Goal: Transaction & Acquisition: Purchase product/service

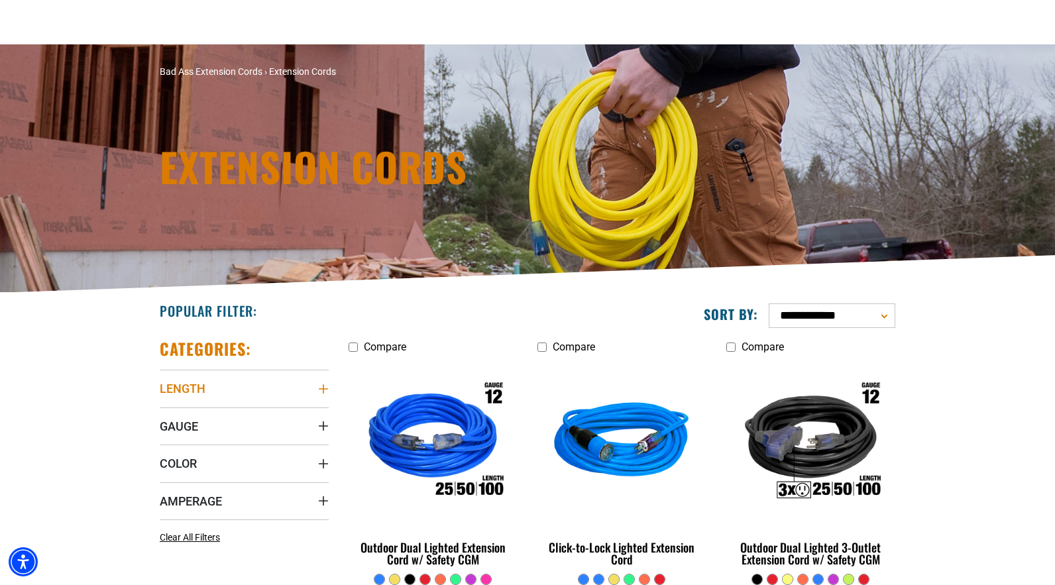
scroll to position [66, 0]
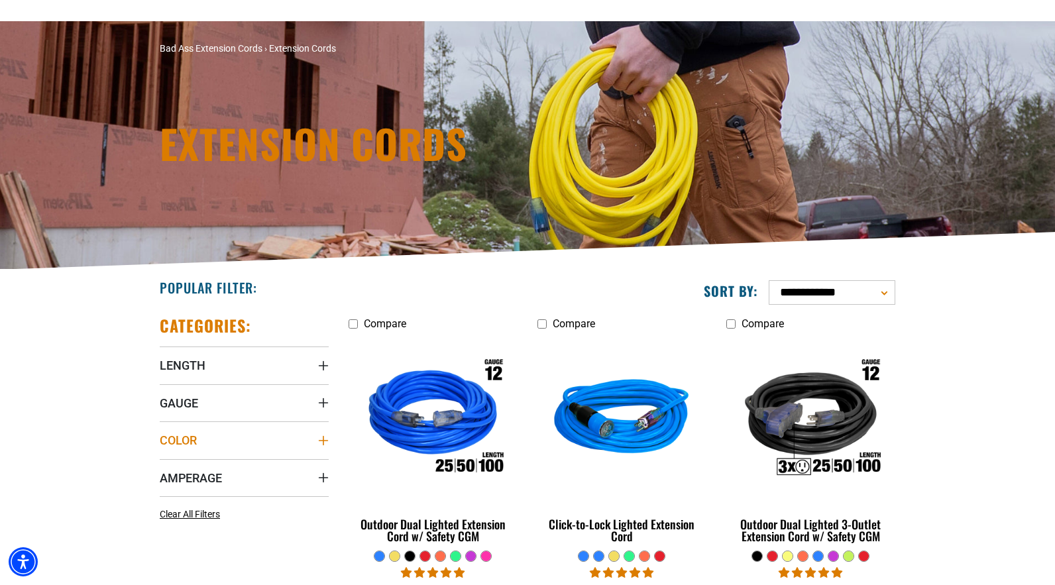
click at [321, 434] on summary "Color" at bounding box center [244, 440] width 169 height 37
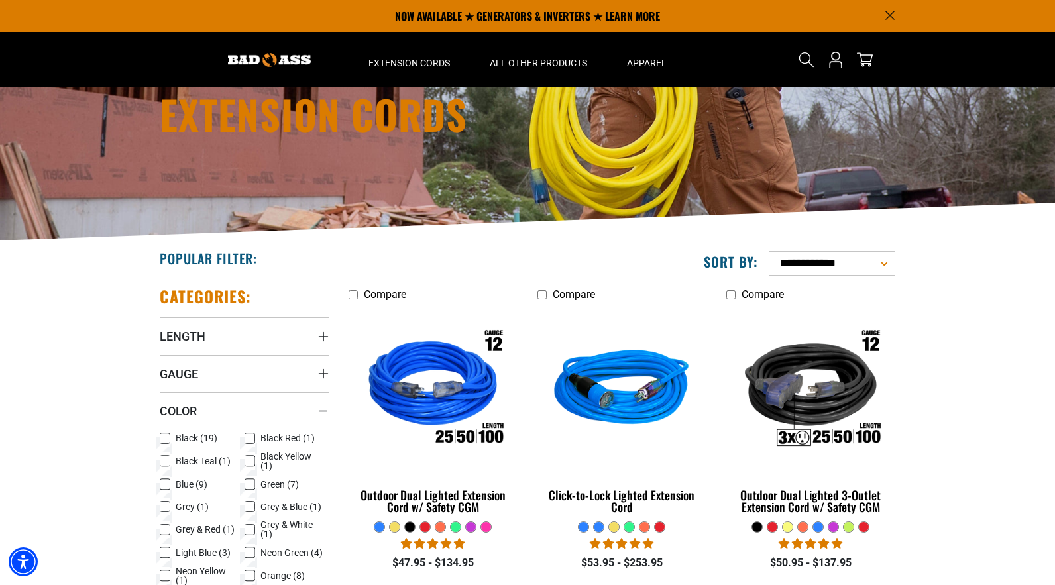
scroll to position [0, 0]
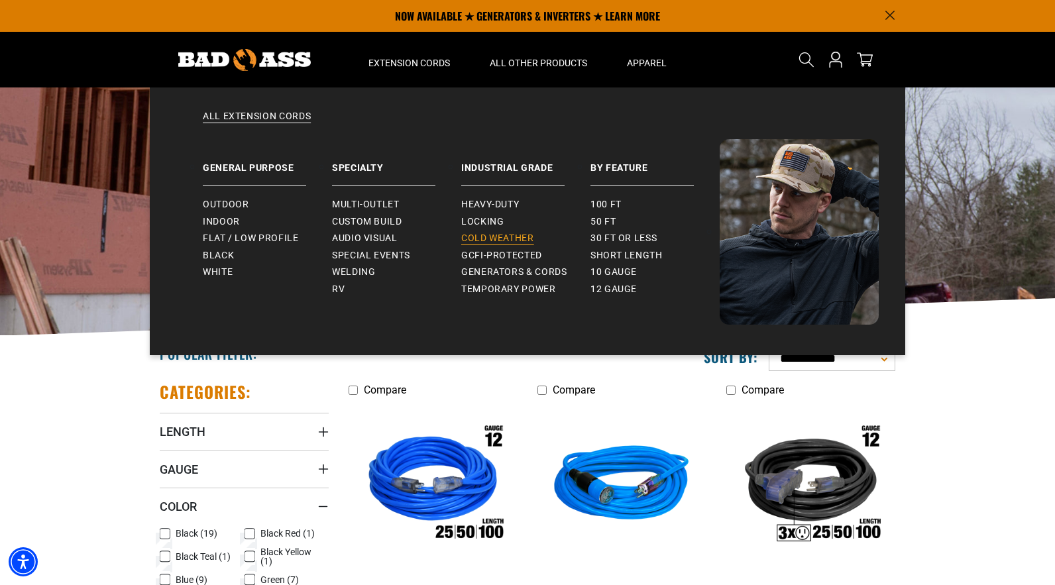
click at [472, 233] on span "Cold Weather" at bounding box center [497, 239] width 73 height 12
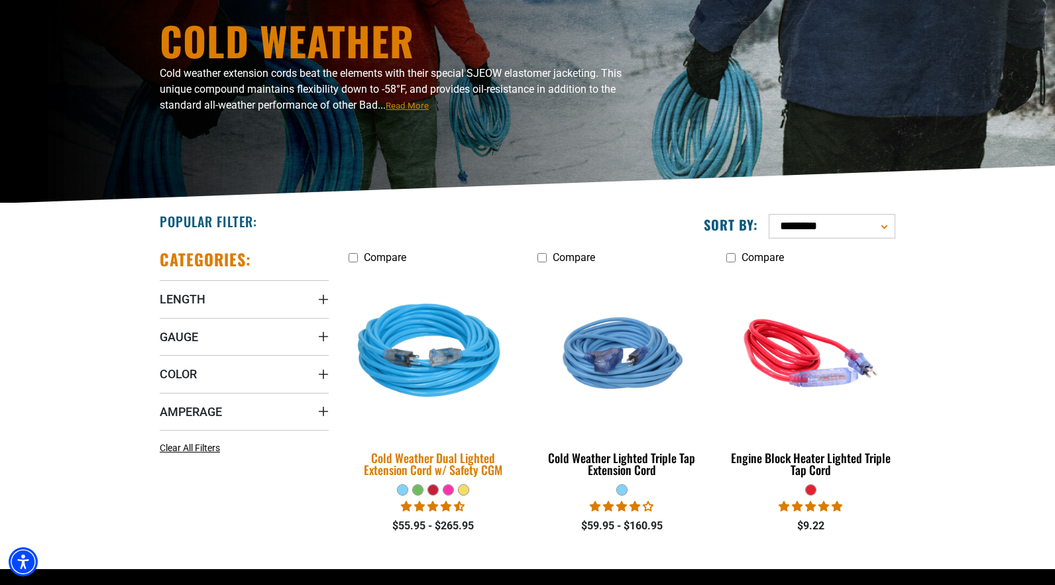
click at [452, 465] on div "Cold Weather Dual Lighted Extension Cord w/ Safety CGM" at bounding box center [433, 464] width 169 height 24
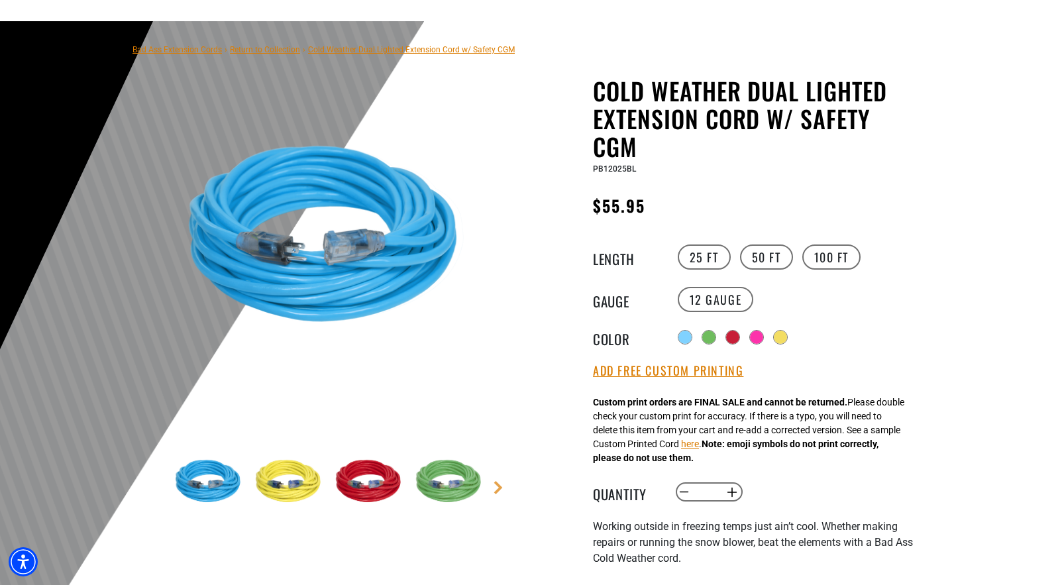
scroll to position [133, 0]
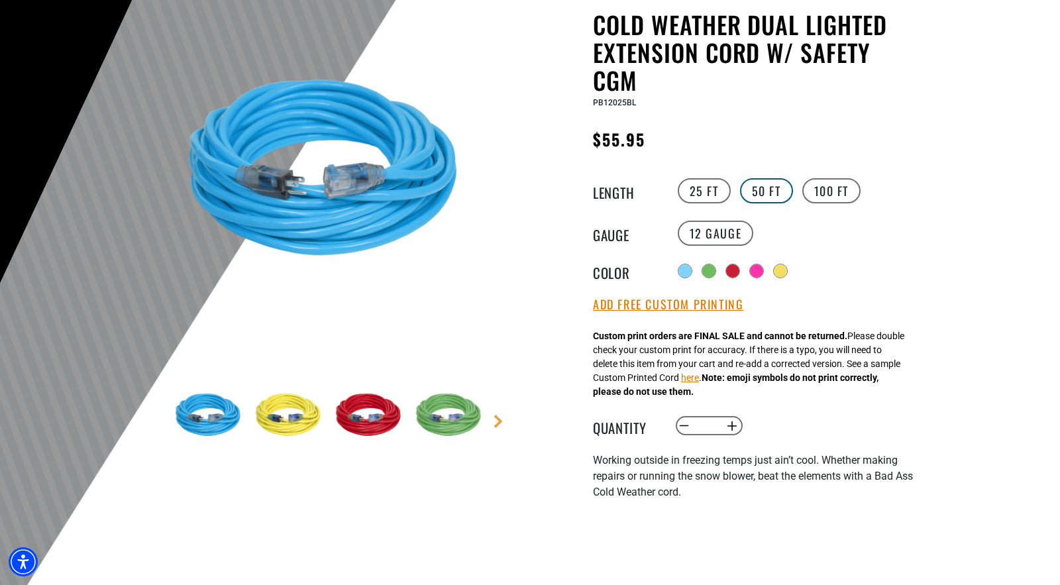
click at [760, 190] on label "50 FT" at bounding box center [766, 190] width 53 height 25
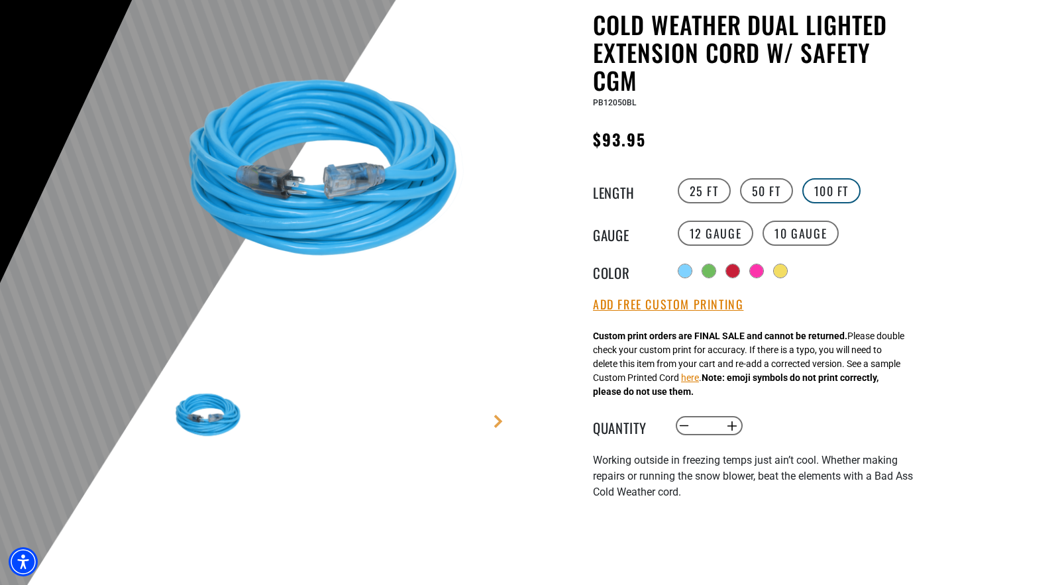
click at [818, 187] on label "100 FT" at bounding box center [832, 190] width 59 height 25
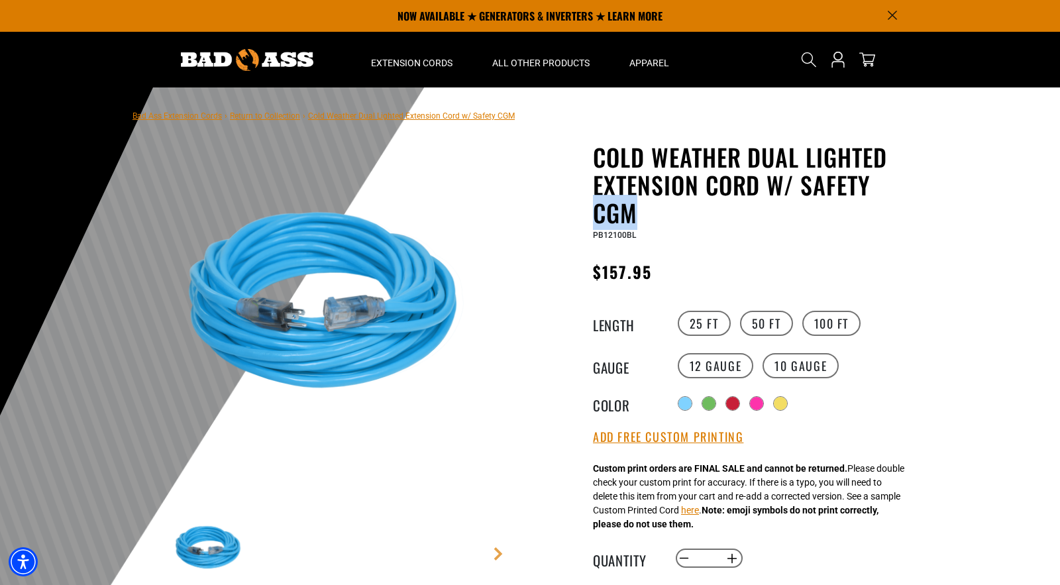
drag, startPoint x: 640, startPoint y: 215, endPoint x: 594, endPoint y: 211, distance: 46.0
click at [594, 211] on h1 "Cold Weather Dual Lighted Extension Cord w/ Safety CGM" at bounding box center [755, 185] width 325 height 84
drag, startPoint x: 807, startPoint y: 184, endPoint x: 632, endPoint y: 219, distance: 179.0
click at [632, 219] on h1 "Cold Weather Dual Lighted Extension Cord w/ Safety CGM" at bounding box center [755, 185] width 325 height 84
click at [997, 304] on div at bounding box center [530, 412] width 1060 height 650
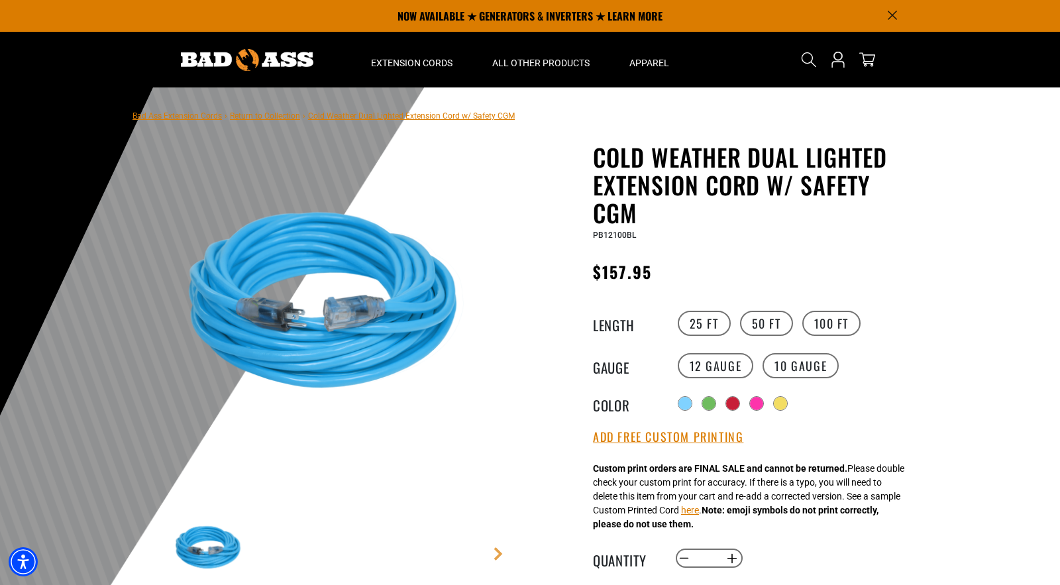
click at [1027, 176] on div at bounding box center [530, 412] width 1060 height 650
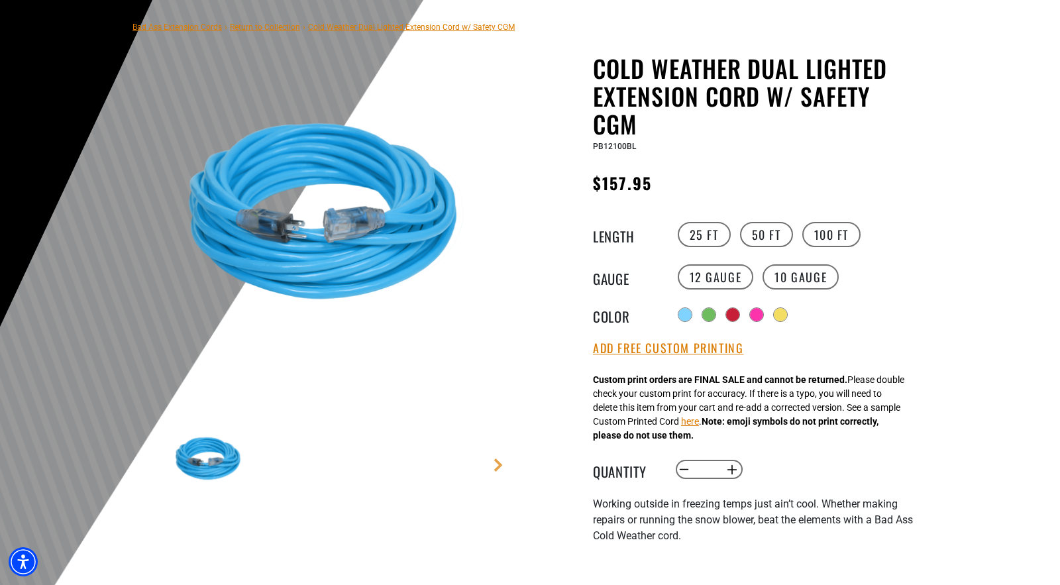
scroll to position [133, 0]
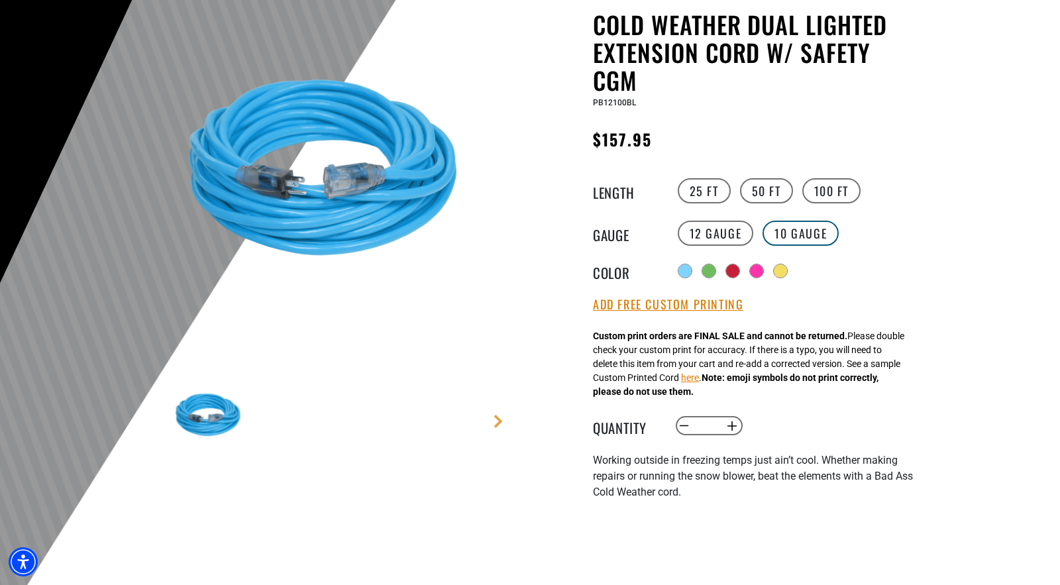
click at [802, 233] on label "10 Gauge products.product.variant_sold_out_or_unavailable" at bounding box center [801, 233] width 76 height 25
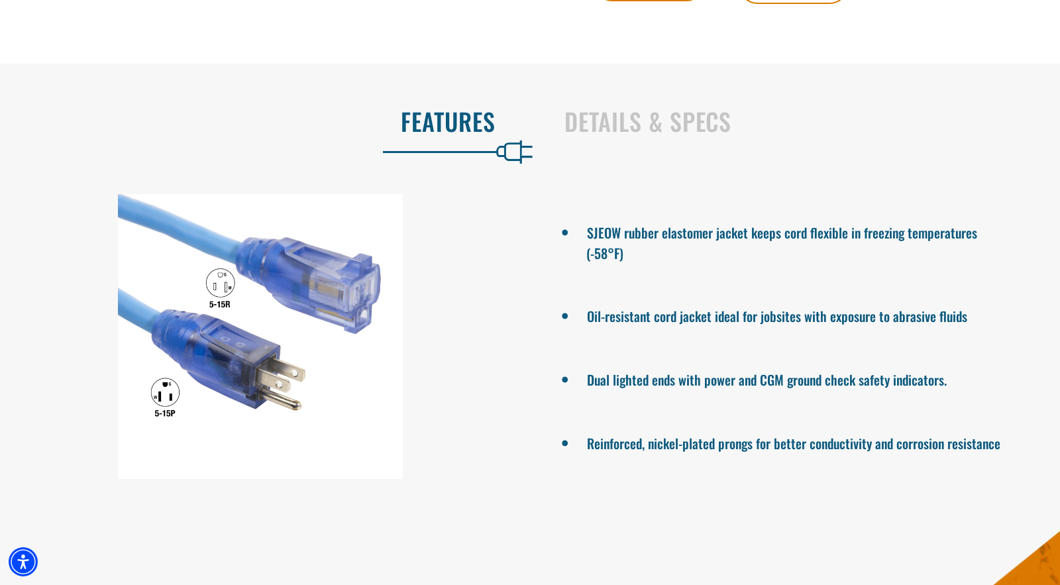
scroll to position [1060, 0]
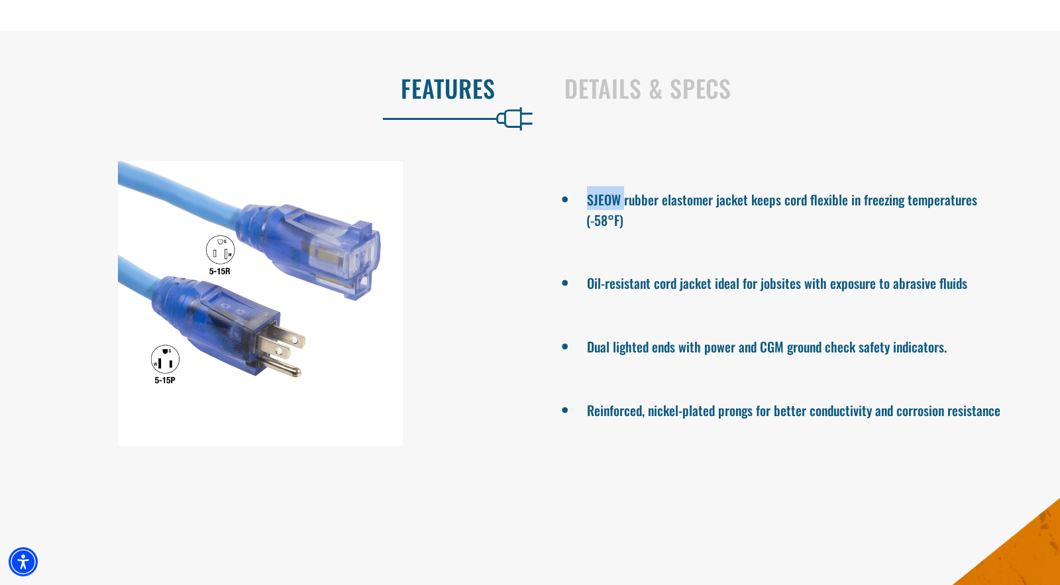
drag, startPoint x: 622, startPoint y: 203, endPoint x: 586, endPoint y: 202, distance: 36.5
click at [587, 202] on li "SJEOW rubber elastomer jacket keeps cord flexible in freezing temperatures (-58…" at bounding box center [800, 208] width 427 height 44
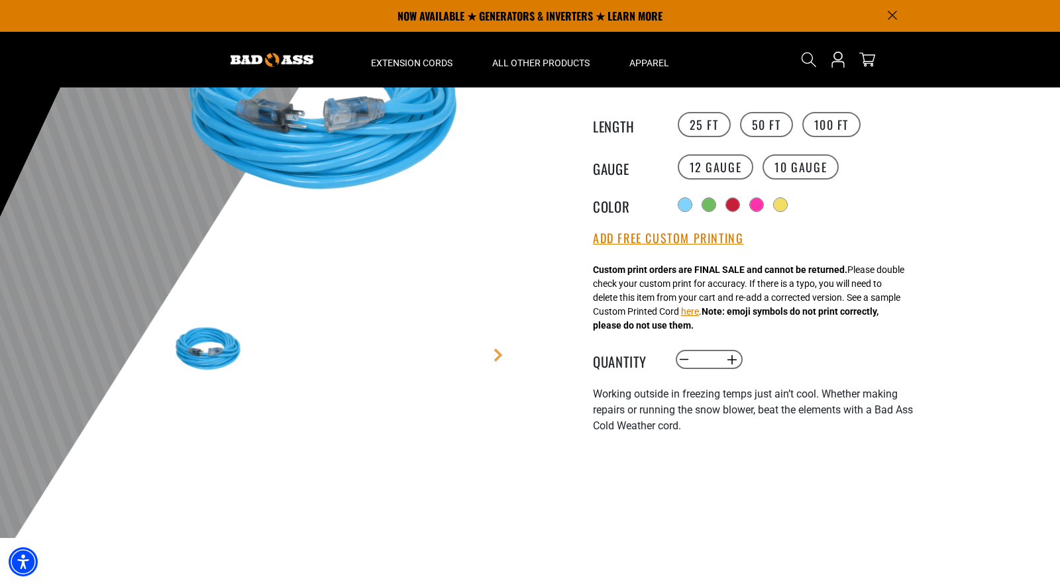
scroll to position [0, 0]
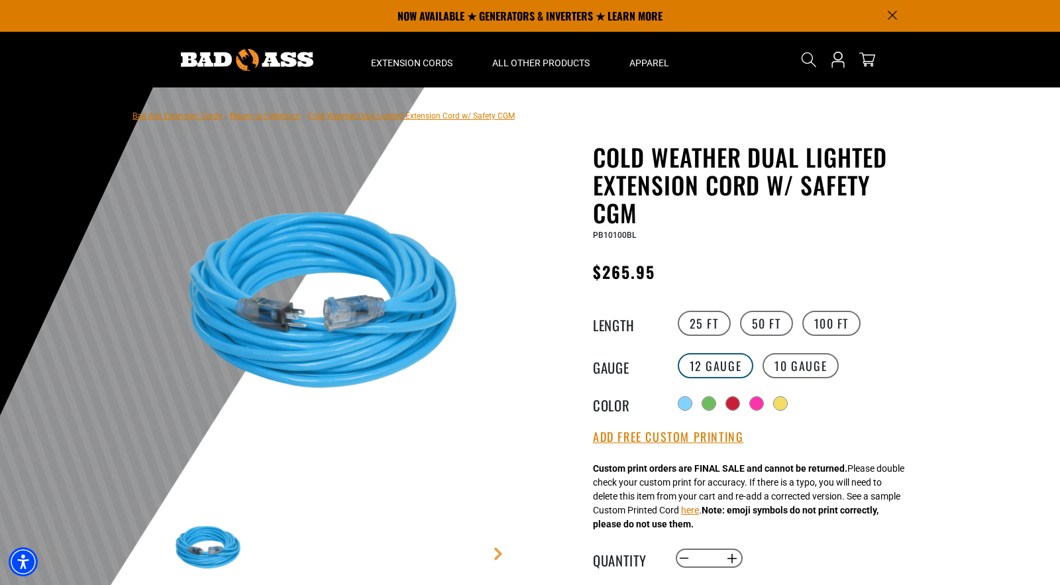
click at [733, 367] on label "12 Gauge" at bounding box center [716, 365] width 76 height 25
